Goal: Transaction & Acquisition: Purchase product/service

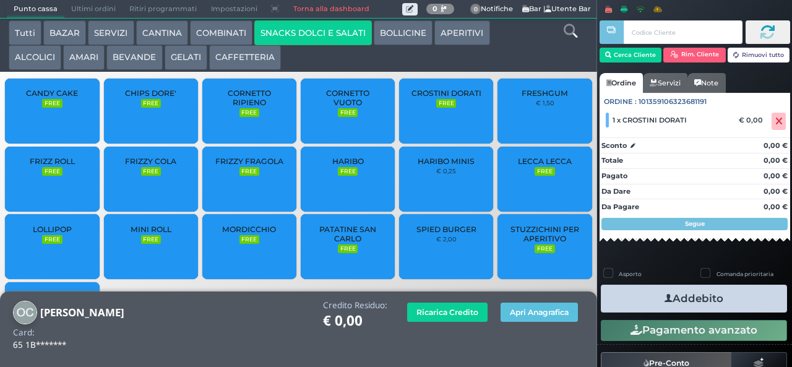
click at [665, 298] on icon "button" at bounding box center [669, 298] width 8 height 13
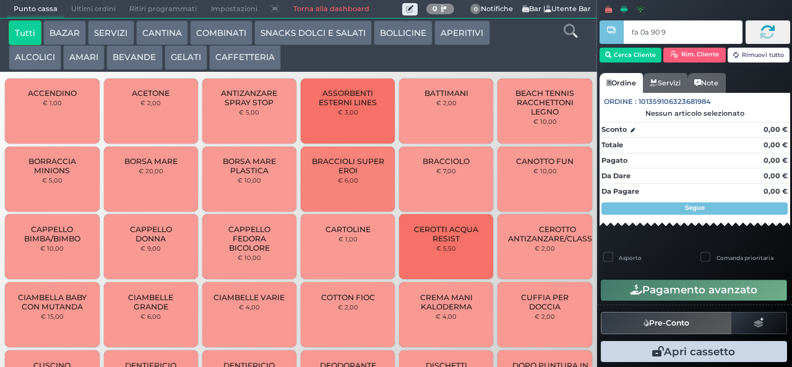
type input "fa 0a 90 9a"
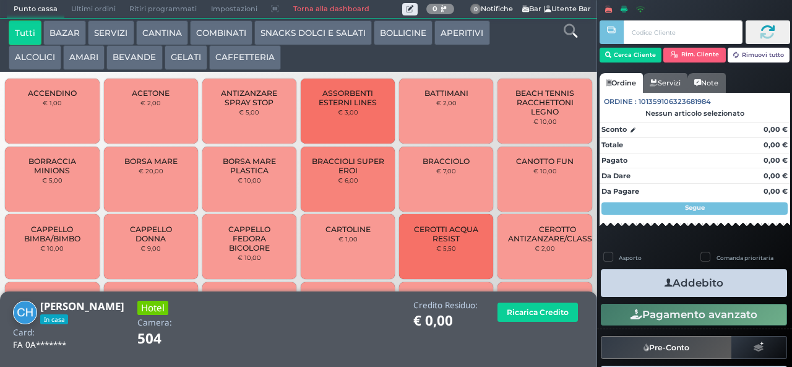
click at [363, 62] on div "Tutti BAZAR SERVIZI CANTINA COMBINATI SNACKS DOLCI E SALATI BOLLICINE APERITIVI…" at bounding box center [273, 45] width 543 height 50
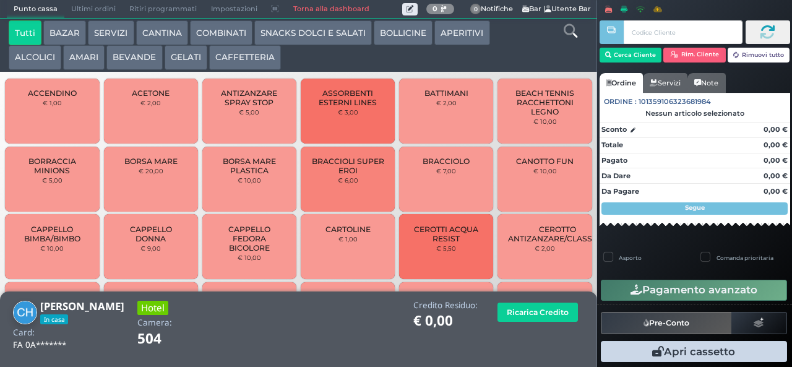
click at [457, 37] on button "APERITIVI" at bounding box center [461, 32] width 55 height 25
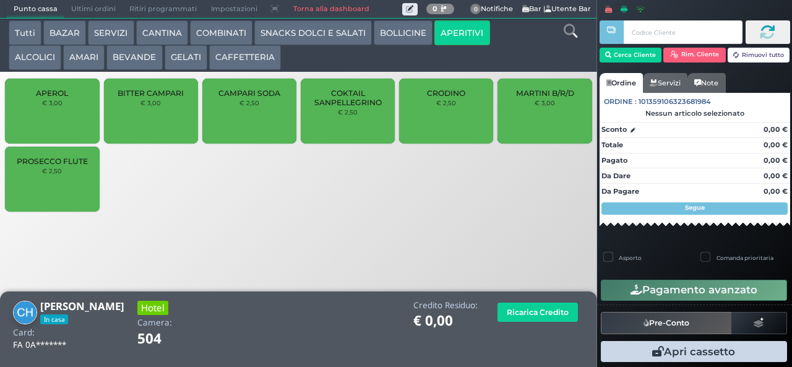
click at [47, 166] on span "PROSECCO FLUTE" at bounding box center [52, 161] width 71 height 9
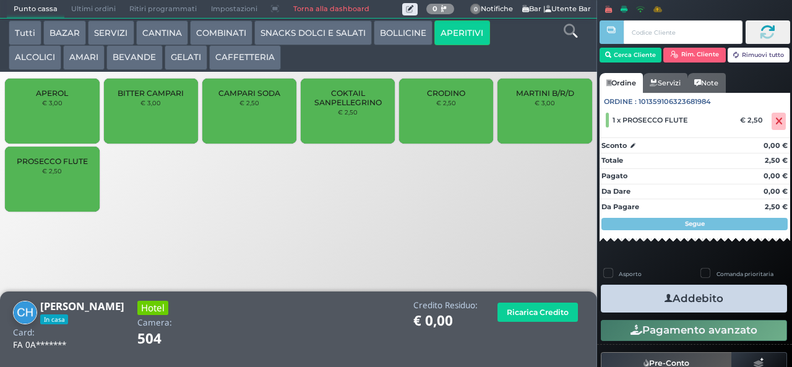
click at [665, 300] on icon "button" at bounding box center [669, 298] width 8 height 13
